Goal: Task Accomplishment & Management: Manage account settings

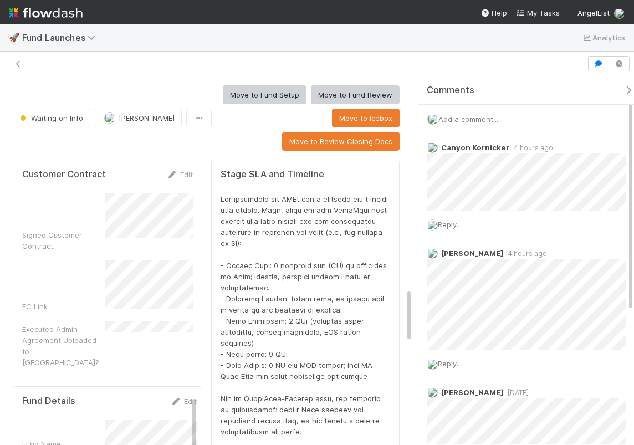
scroll to position [1437, 0]
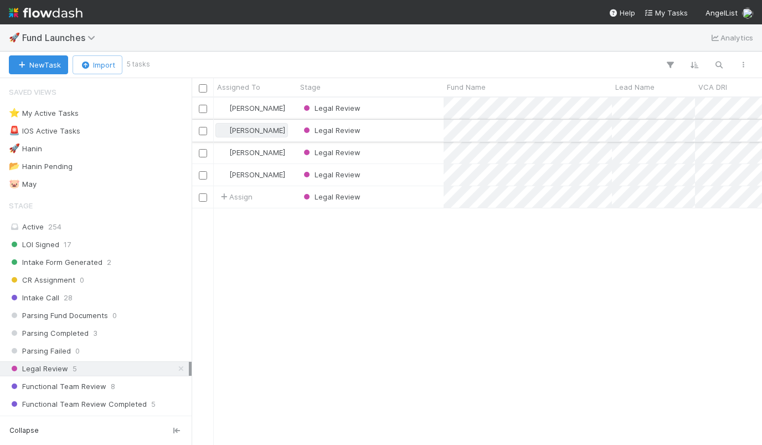
scroll to position [347, 570]
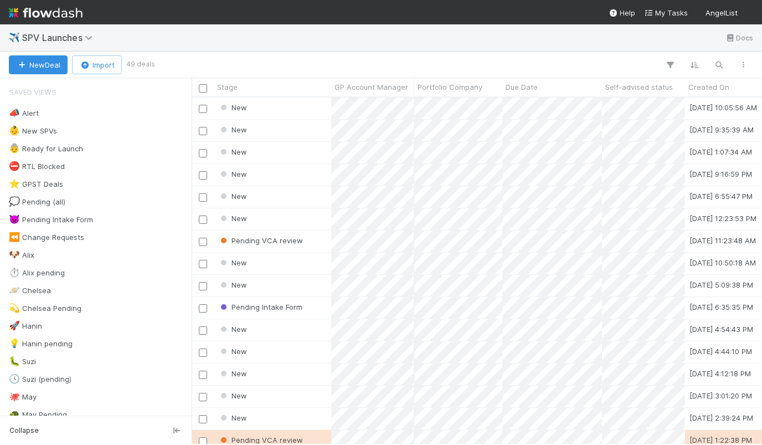
scroll to position [0, 1]
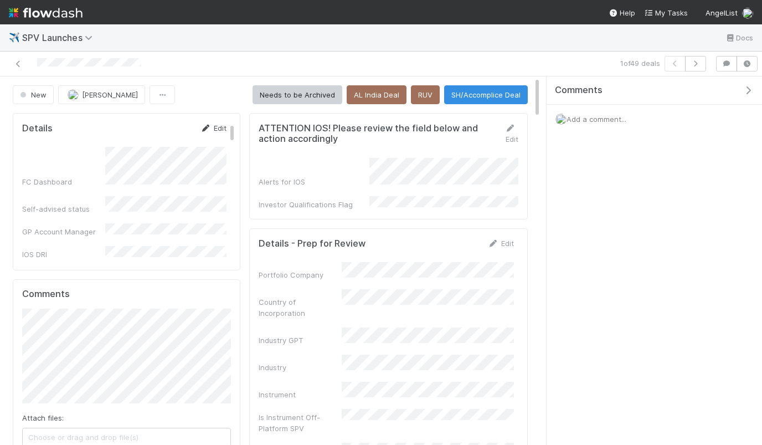
click at [221, 131] on link "Edit" at bounding box center [213, 127] width 26 height 9
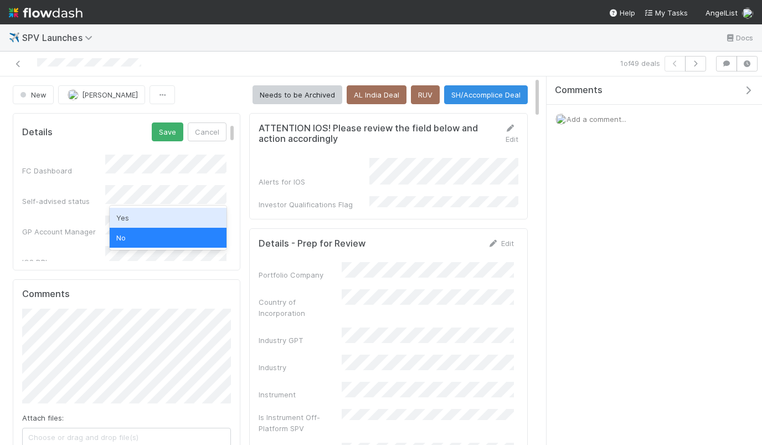
click at [163, 218] on div "Yes" at bounding box center [168, 218] width 117 height 20
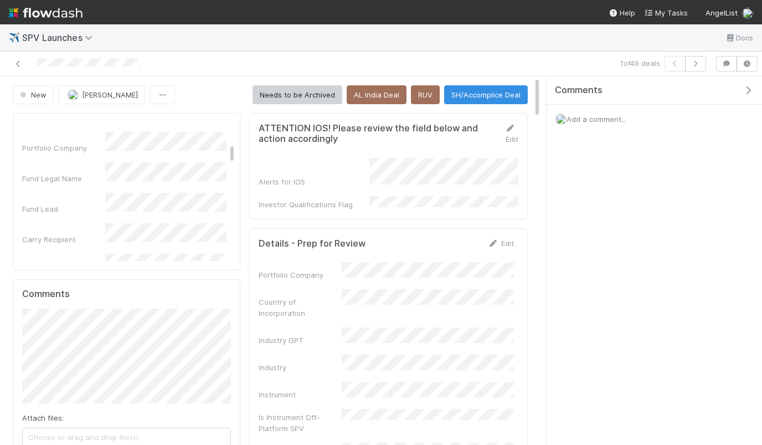
scroll to position [235, 0]
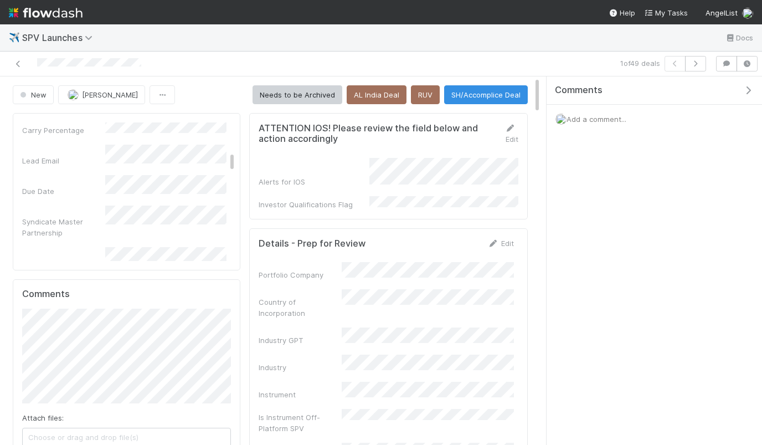
scroll to position [0, 0]
click at [174, 132] on button "Save" at bounding box center [168, 131] width 32 height 19
click at [215, 127] on link "Edit" at bounding box center [213, 127] width 26 height 9
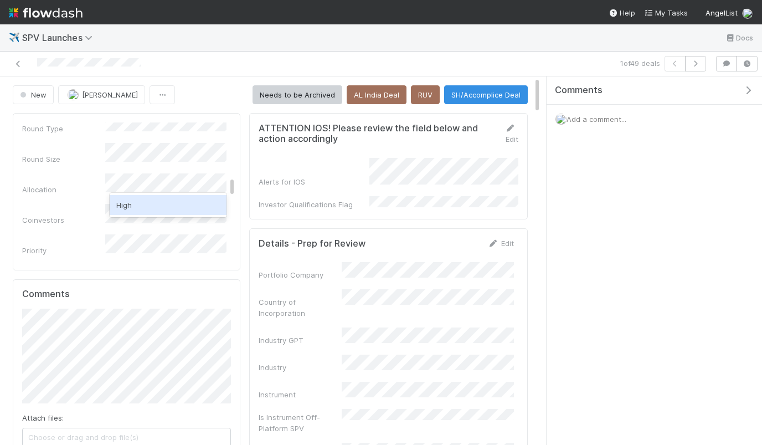
click at [158, 198] on div "High" at bounding box center [168, 205] width 117 height 20
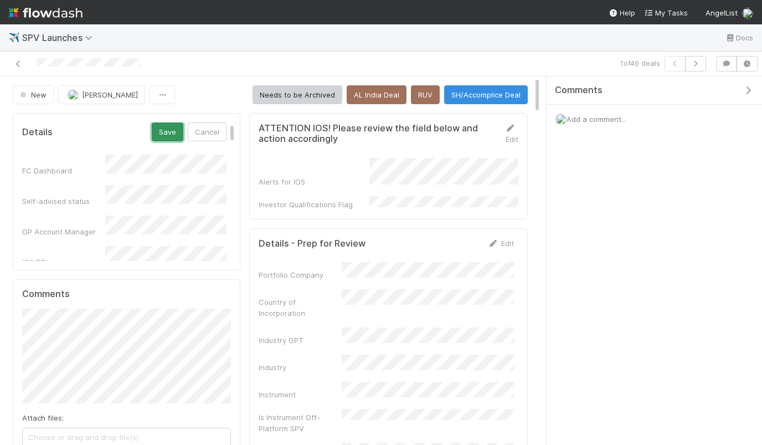
click at [172, 136] on button "Save" at bounding box center [168, 131] width 32 height 19
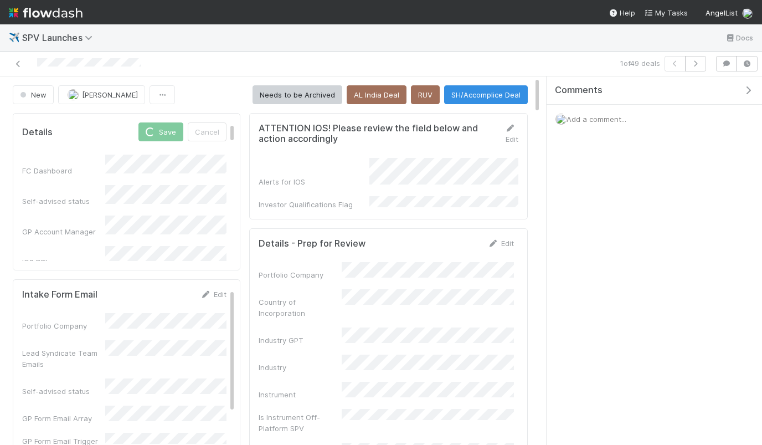
click at [595, 124] on div "Add a comment..." at bounding box center [654, 119] width 215 height 29
click at [588, 116] on span "Add a comment..." at bounding box center [597, 119] width 60 height 9
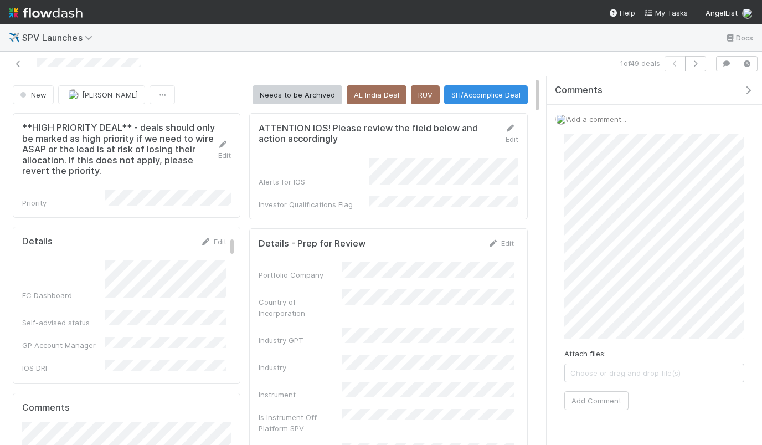
scroll to position [38, 0]
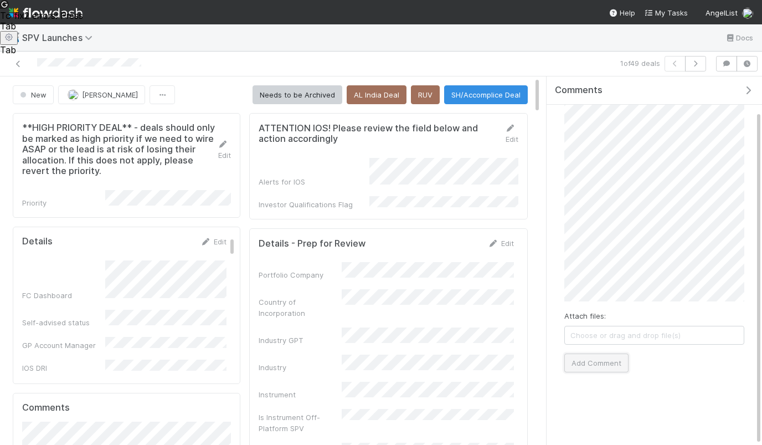
click at [590, 367] on button "Add Comment" at bounding box center [596, 362] width 64 height 19
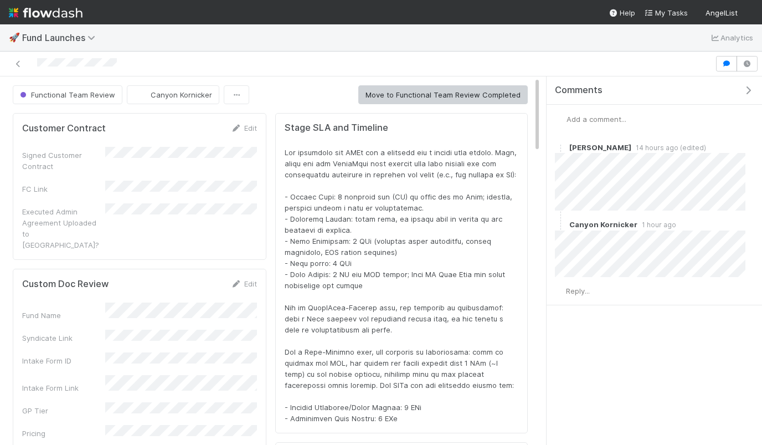
scroll to position [225, 496]
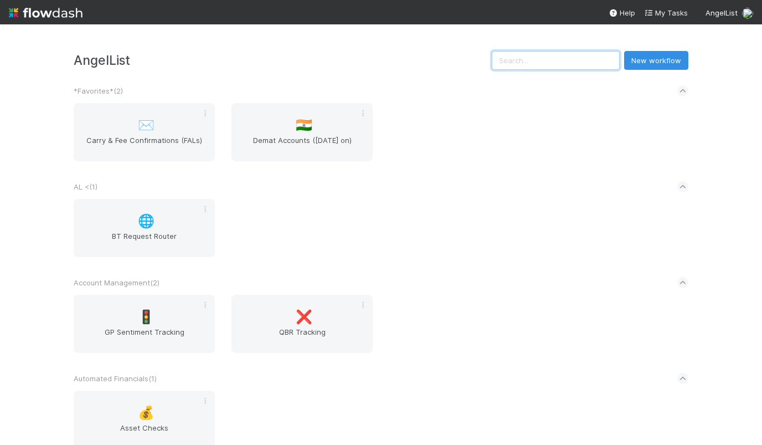
click at [547, 55] on input "text" at bounding box center [556, 60] width 128 height 19
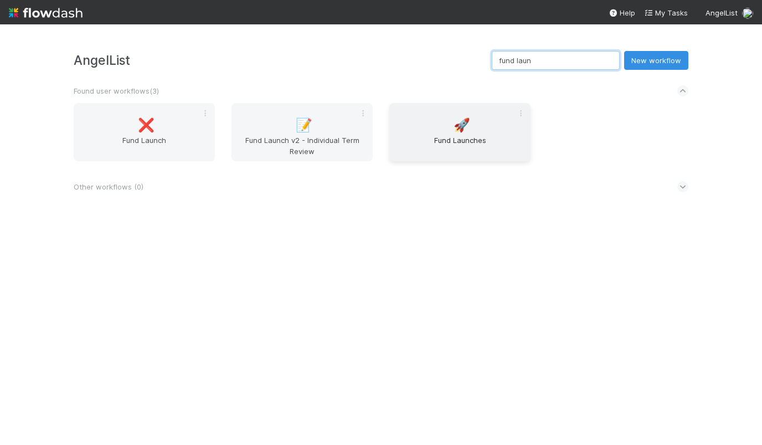
type input "fund laun"
click at [452, 142] on span "Fund Launches" at bounding box center [460, 146] width 132 height 22
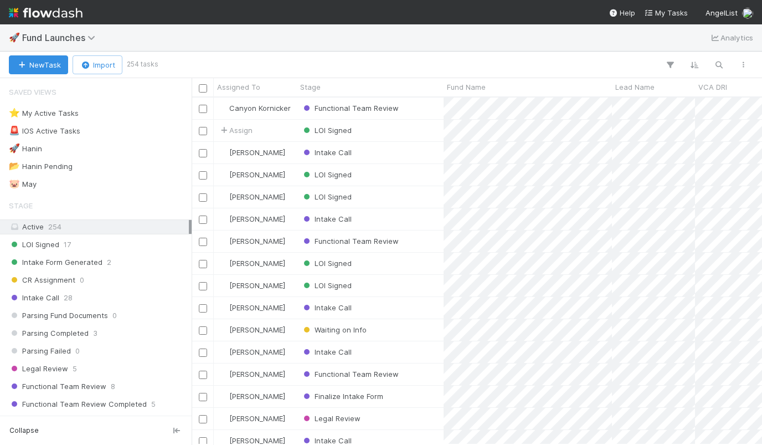
scroll to position [347, 570]
click at [419, 139] on div "LOI Signed" at bounding box center [370, 131] width 147 height 22
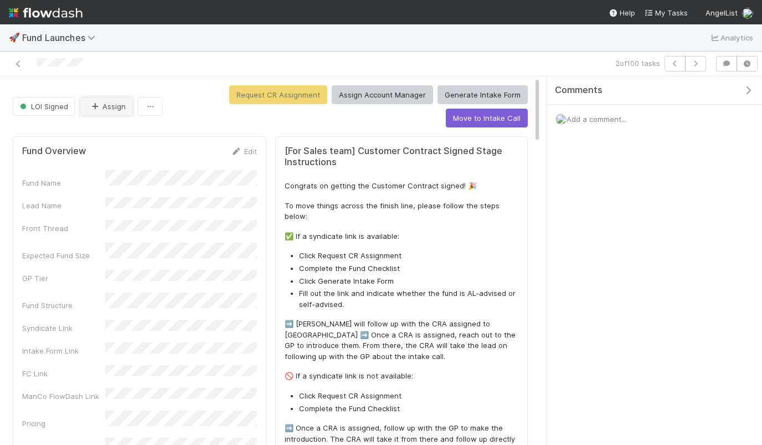
click at [111, 106] on button "Assign" at bounding box center [106, 106] width 53 height 19
click at [364, 94] on button "Assign Account Manager" at bounding box center [382, 94] width 101 height 19
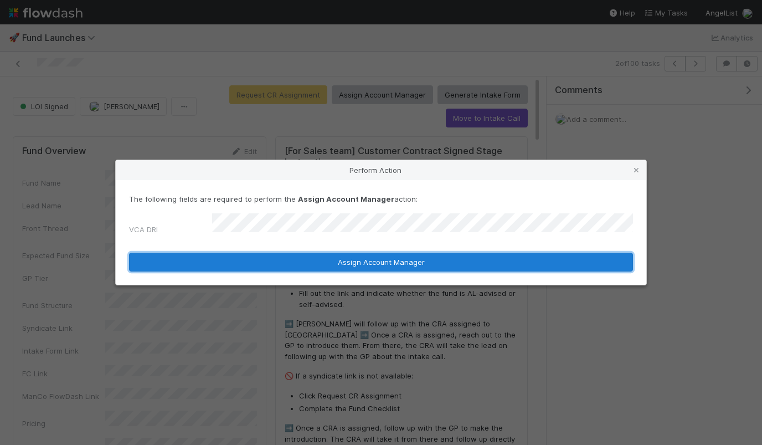
click at [300, 257] on button "Assign Account Manager" at bounding box center [381, 262] width 504 height 19
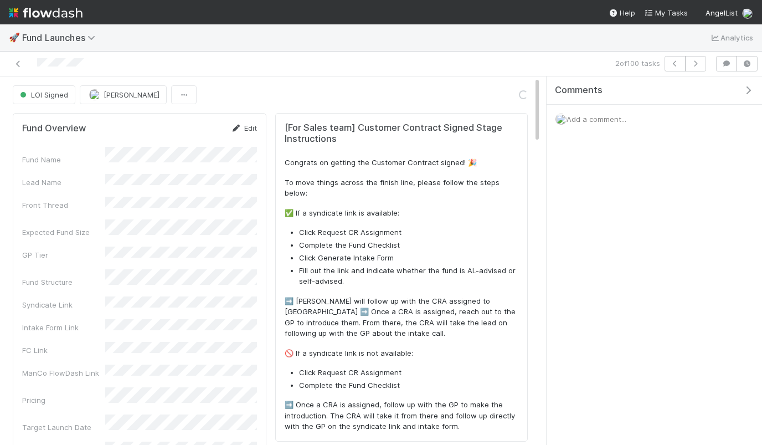
click at [249, 130] on link "Edit" at bounding box center [244, 127] width 26 height 9
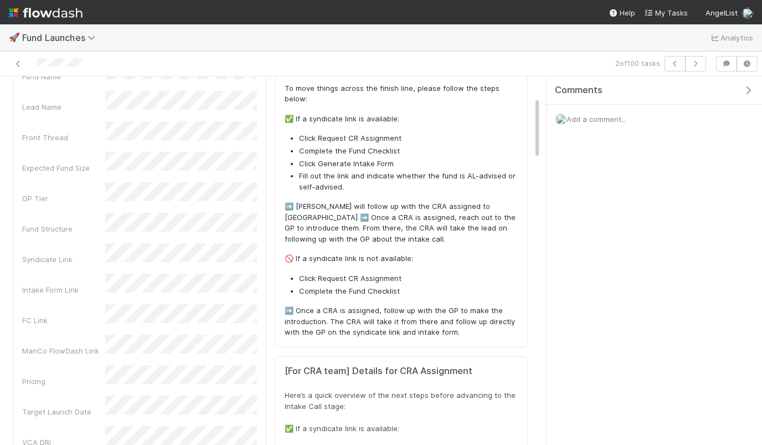
scroll to position [135, 0]
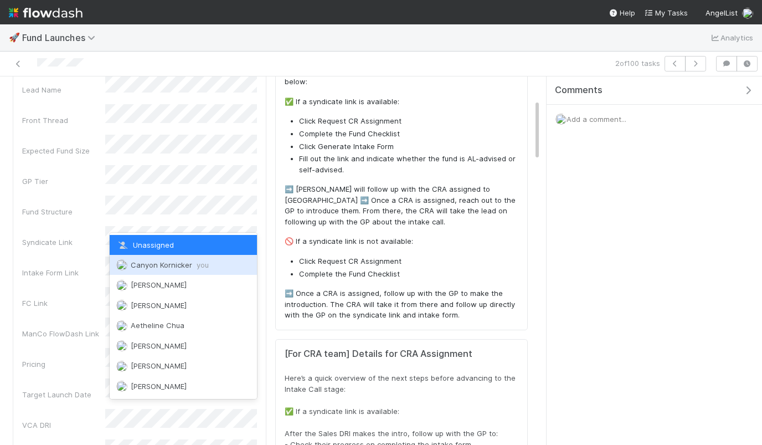
click at [153, 264] on span "Canyon Kornicker you" at bounding box center [170, 264] width 78 height 9
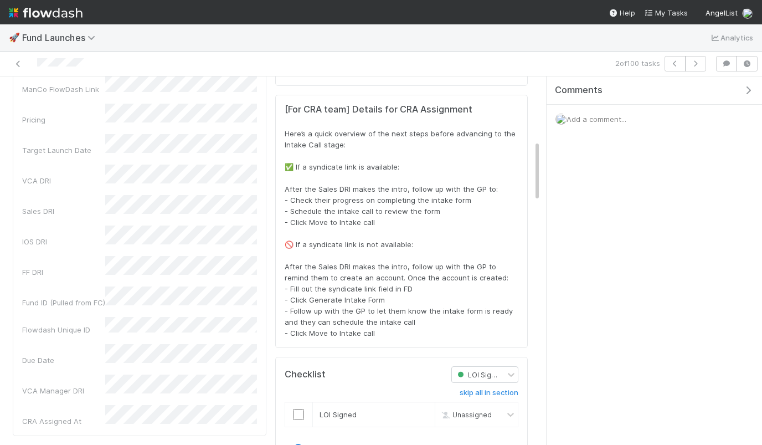
scroll to position [0, 0]
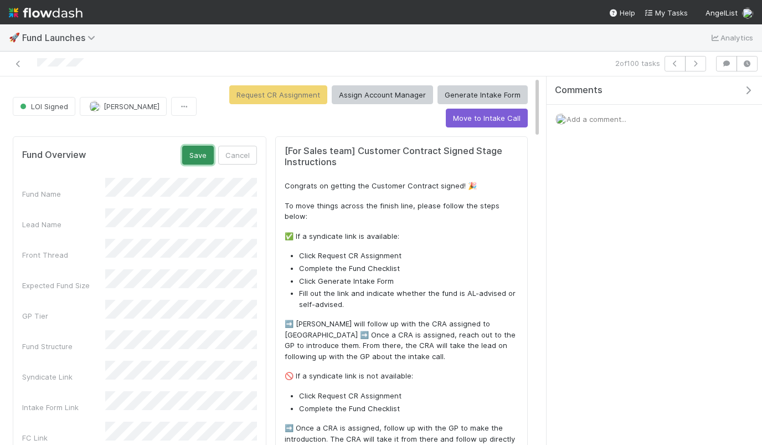
click at [203, 158] on button "Save" at bounding box center [198, 155] width 32 height 19
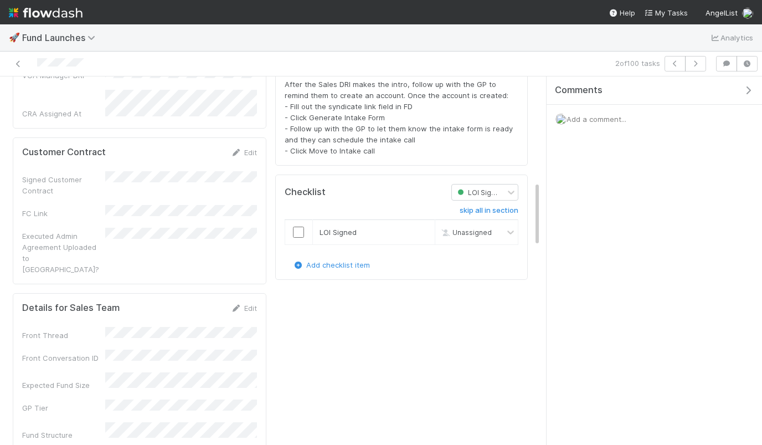
scroll to position [481, 0]
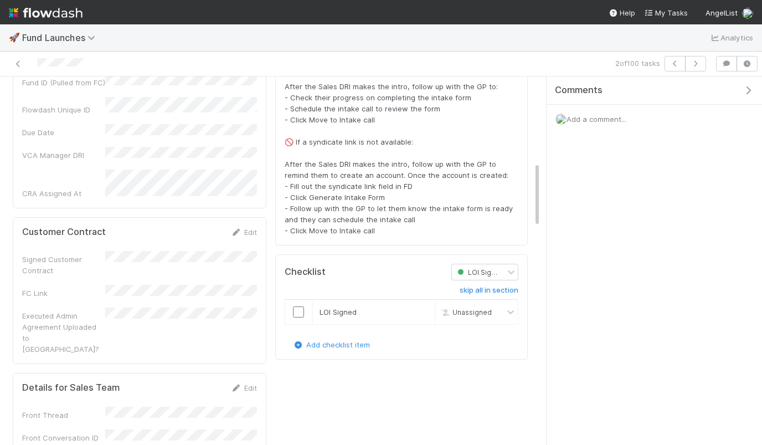
click at [250, 217] on div "Customer Contract Edit Signed Customer Contract FC Link Executed Admin Agreemen…" at bounding box center [140, 290] width 254 height 147
click at [248, 228] on link "Edit" at bounding box center [244, 232] width 26 height 9
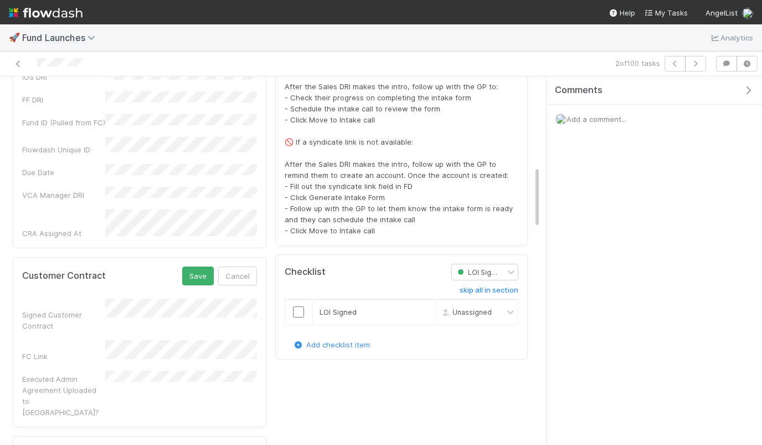
scroll to position [521, 0]
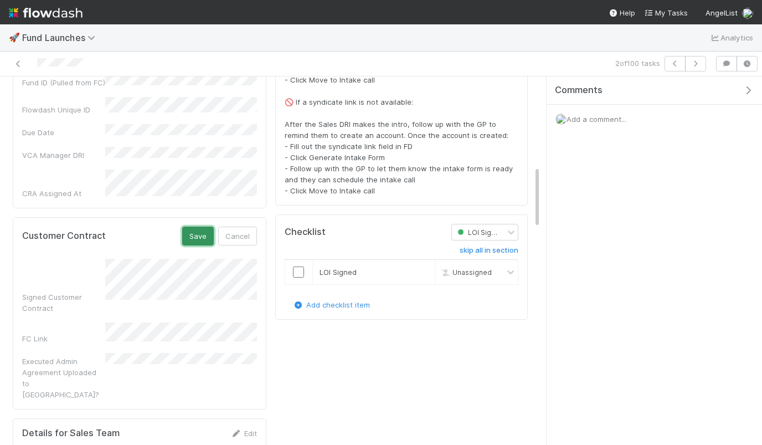
click at [196, 226] on button "Save" at bounding box center [198, 235] width 32 height 19
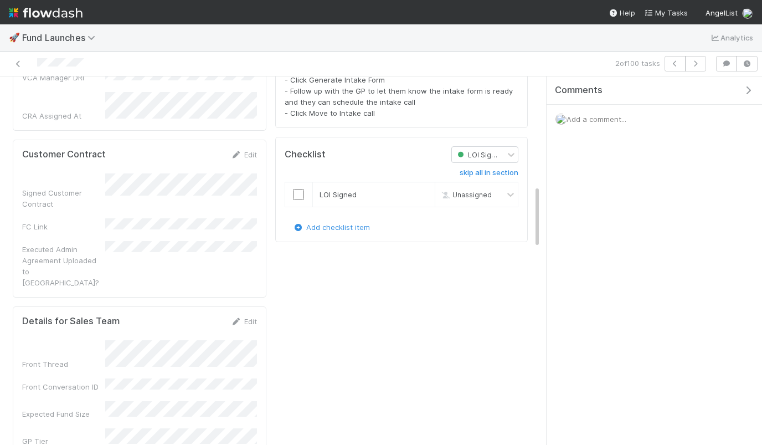
scroll to position [596, 0]
click at [178, 151] on form "Customer Contract Edit Signed Customer Contract FC Link Executed Admin Agreemen…" at bounding box center [139, 220] width 235 height 139
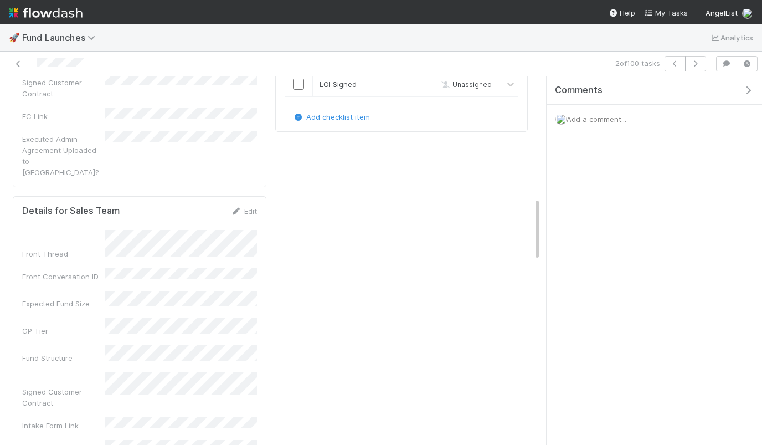
scroll to position [701, 0]
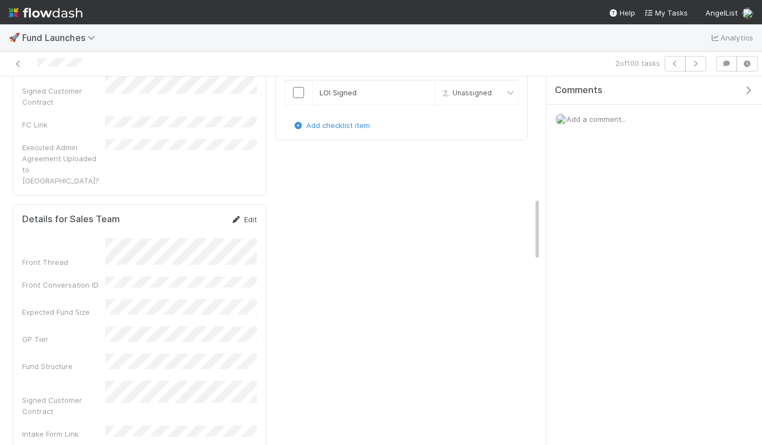
click at [249, 215] on link "Edit" at bounding box center [244, 219] width 26 height 9
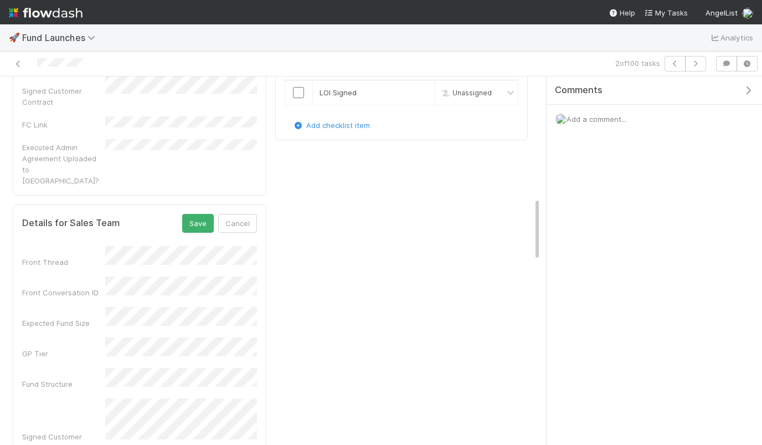
click at [0, 200] on html "🚀 Fund Launches Analytics 2 of 100 tasks LOI Signed [PERSON_NAME] Request CR As…" at bounding box center [381, 222] width 762 height 445
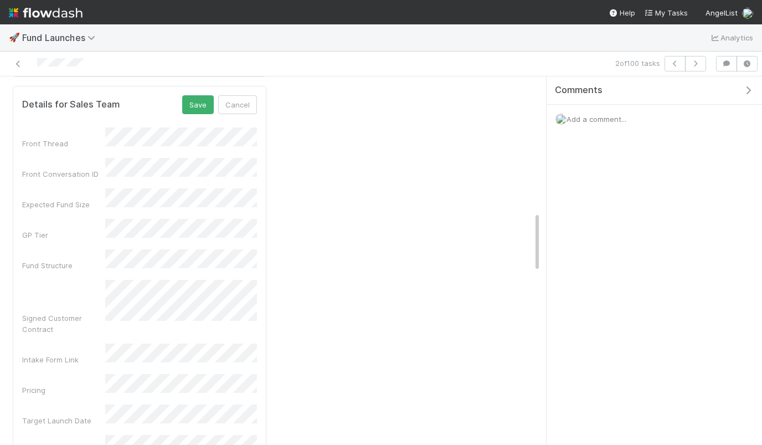
scroll to position [833, 0]
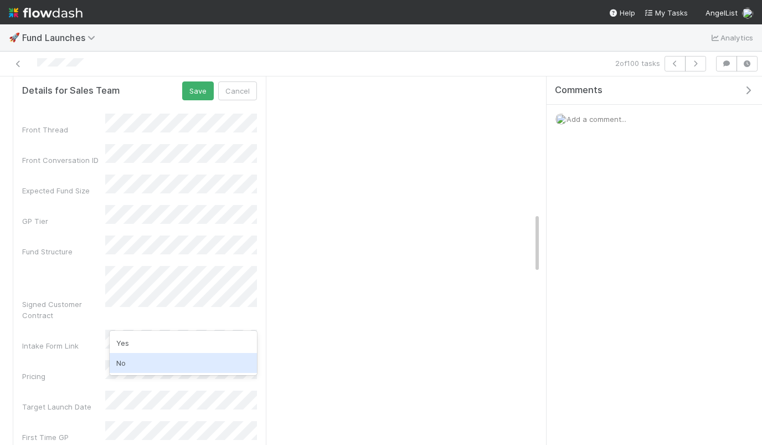
click at [135, 354] on div "No" at bounding box center [183, 363] width 147 height 20
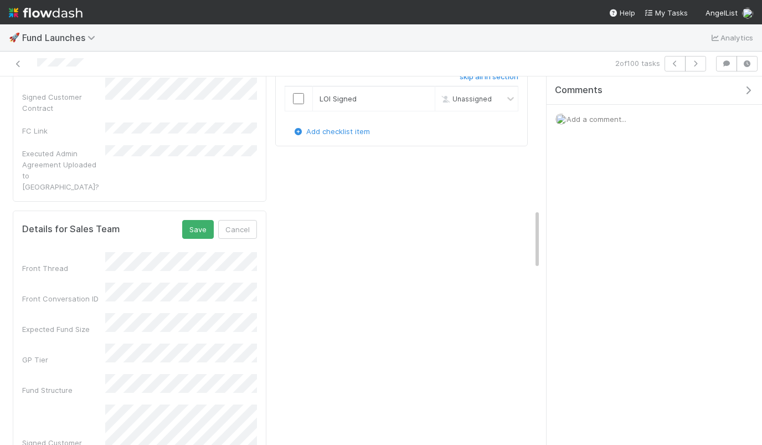
scroll to position [688, 0]
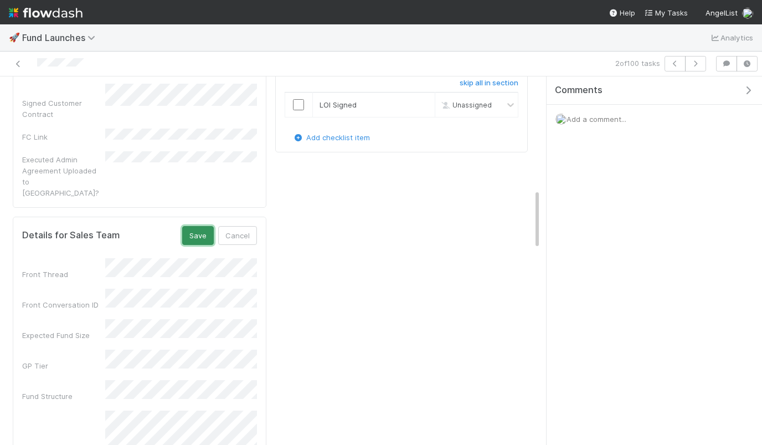
click at [187, 226] on button "Save" at bounding box center [198, 235] width 32 height 19
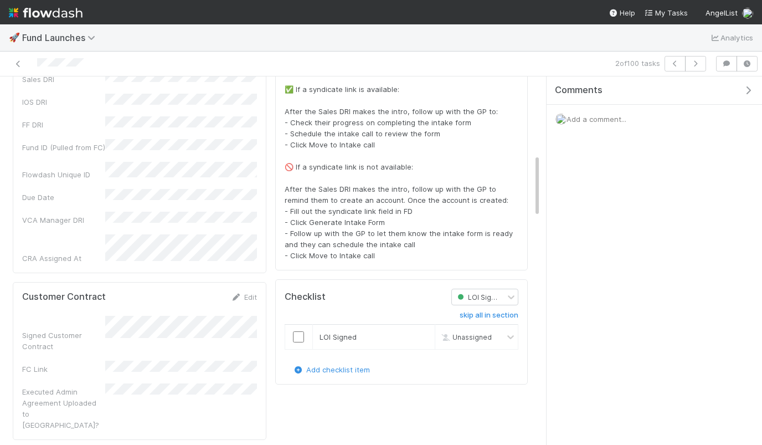
scroll to position [480, 0]
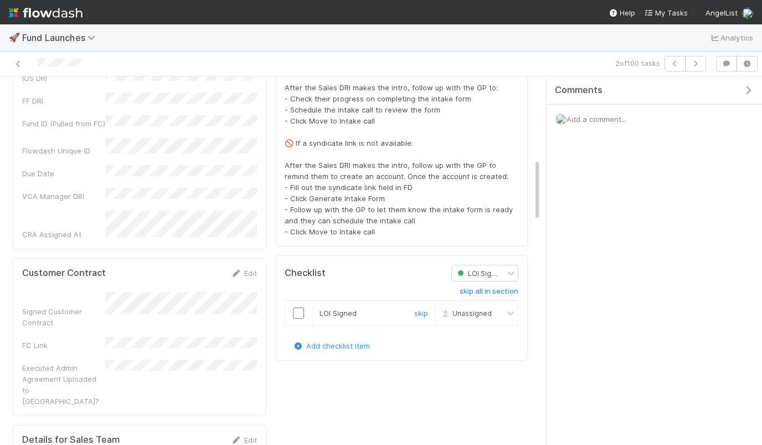
click at [301, 307] on input "checkbox" at bounding box center [298, 312] width 11 height 11
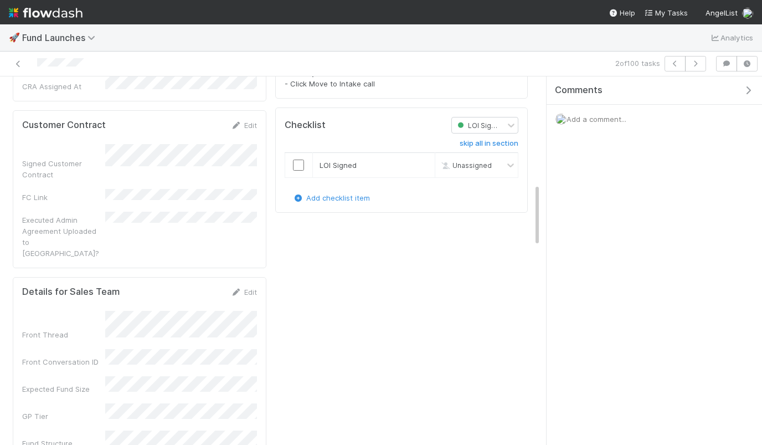
scroll to position [609, 0]
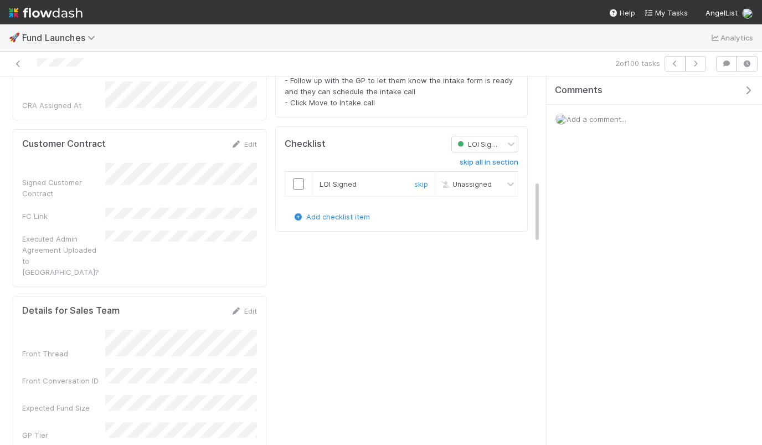
click at [298, 178] on input "checkbox" at bounding box center [298, 183] width 11 height 11
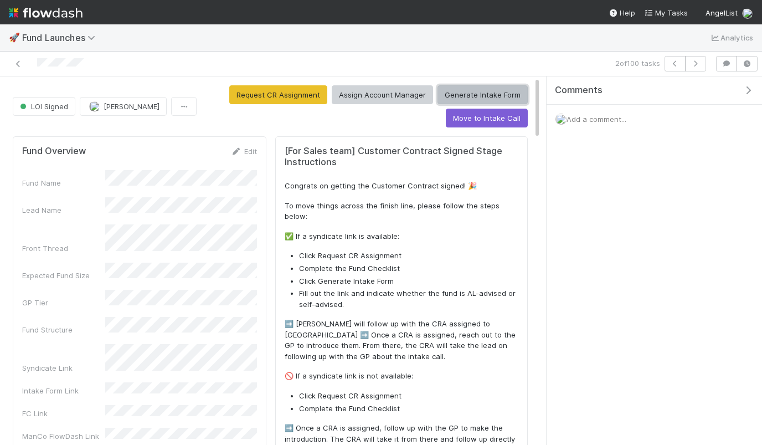
click at [488, 104] on button "Generate Intake Form" at bounding box center [482, 94] width 90 height 19
